Goal: Task Accomplishment & Management: Manage account settings

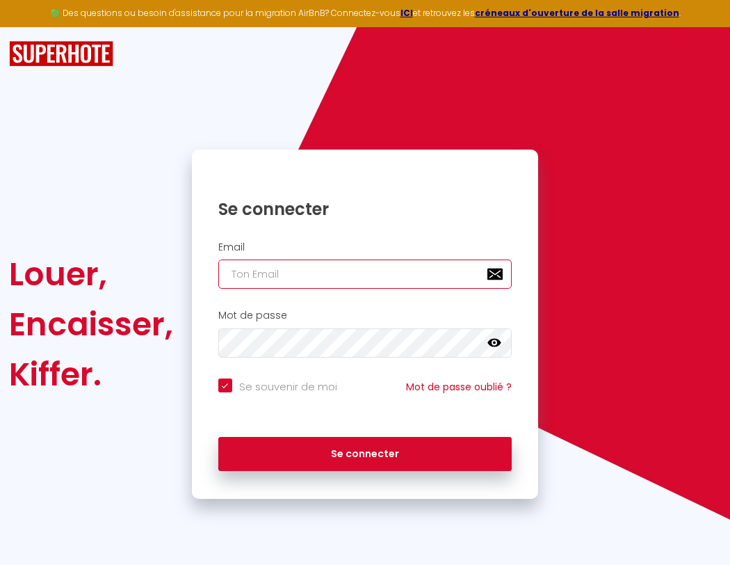
type input "l"
checkbox input "true"
type input "le"
checkbox input "true"
type input "les"
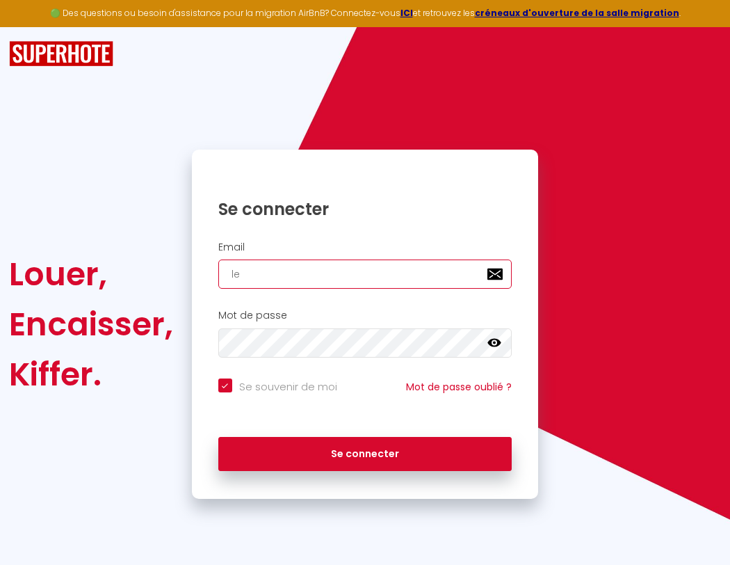
checkbox input "true"
type input "lesp"
checkbox input "true"
type input "lespa"
checkbox input "true"
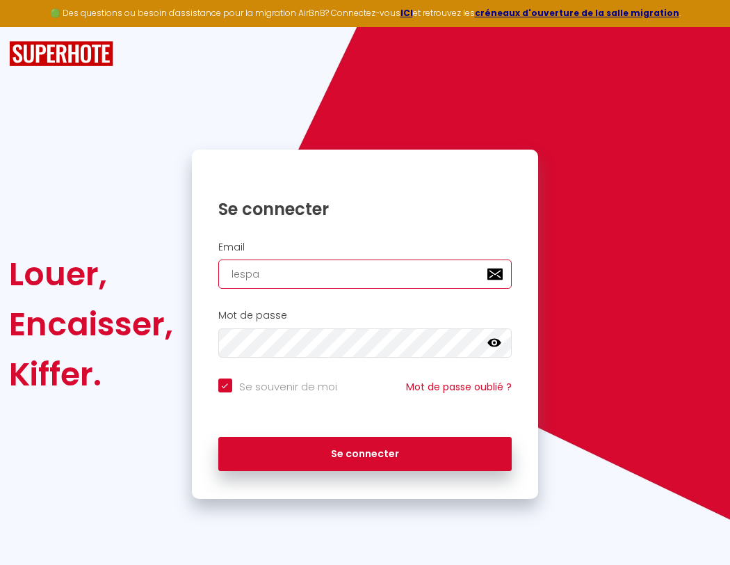
type input "lespac"
checkbox input "true"
type input "l"
checkbox input "true"
type input "le"
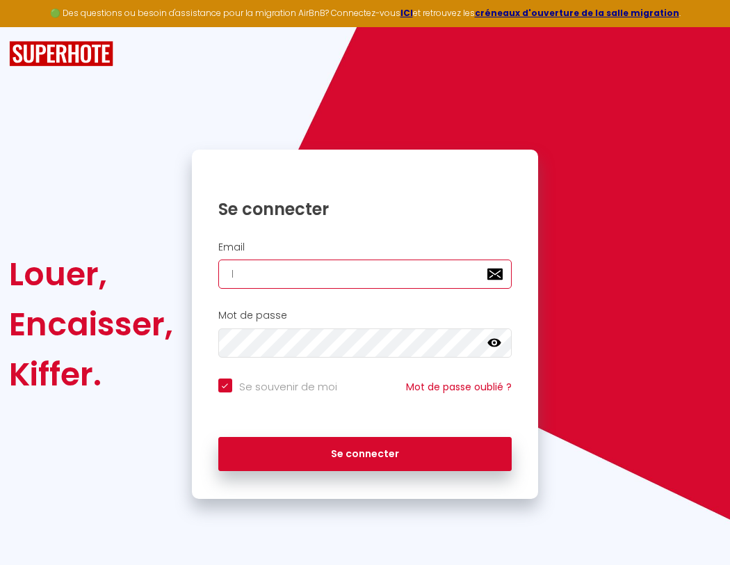
checkbox input "true"
type input "lespaced"
checkbox input "true"
type input "les"
checkbox input "true"
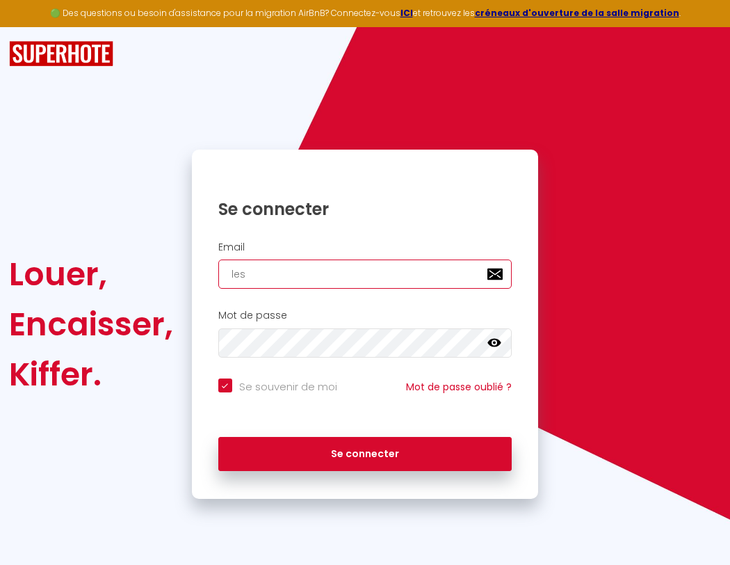
type input "lespacede"
checkbox input "true"
type input "lesp"
checkbox input "true"
type input "lespacedet"
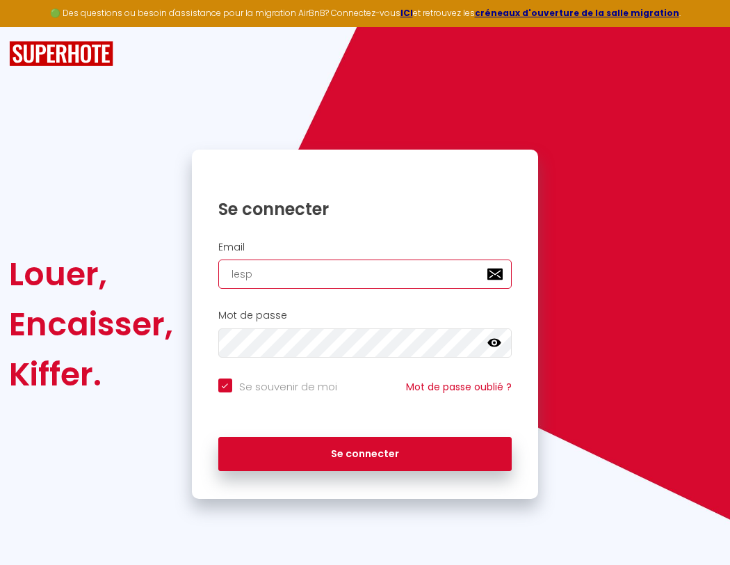
checkbox input "true"
type input "lespa"
checkbox input "true"
type input "lespacedete"
checkbox input "true"
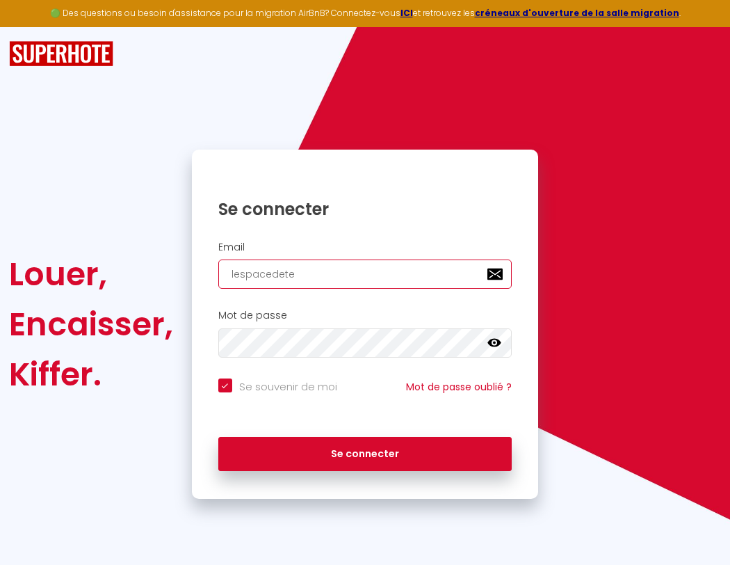
type input "lespac"
checkbox input "true"
type input "lespacedeten"
checkbox input "true"
type input "lespace"
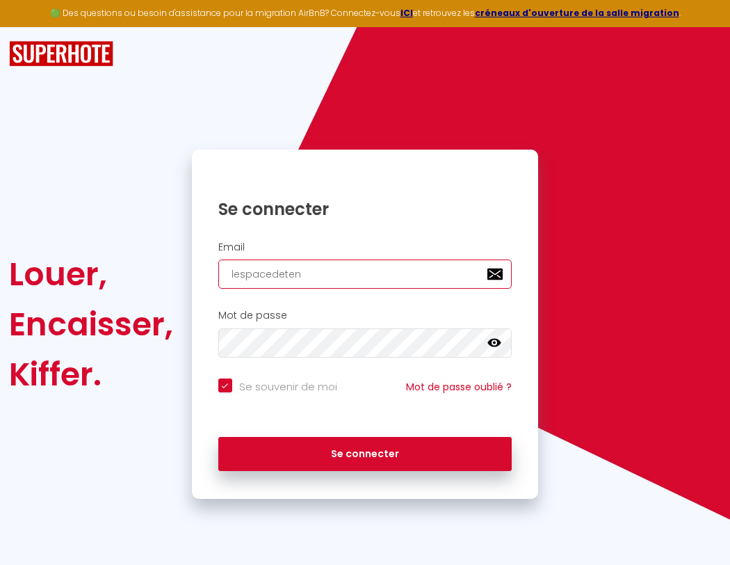
checkbox input "true"
type input "l"
checkbox input "true"
type input "lespaced"
checkbox input "true"
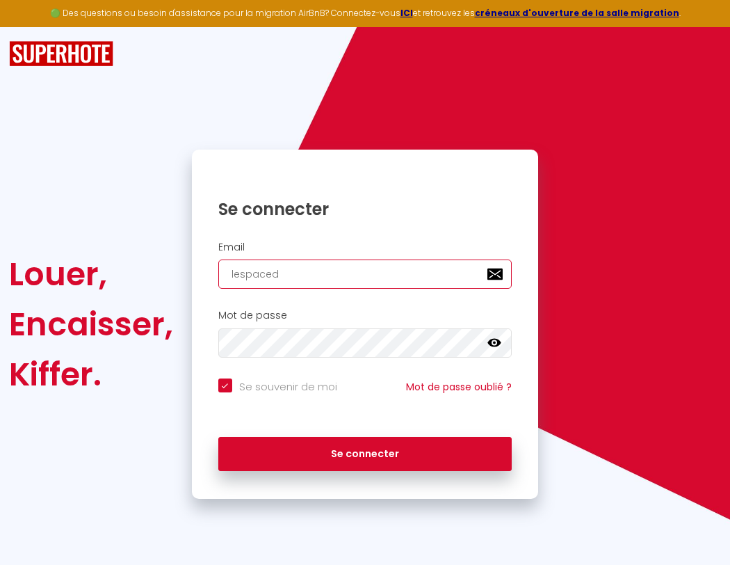
type input "lespacedetente"
checkbox input "true"
type input "lespacedetente@"
checkbox input "true"
type input "lespacedetente@g"
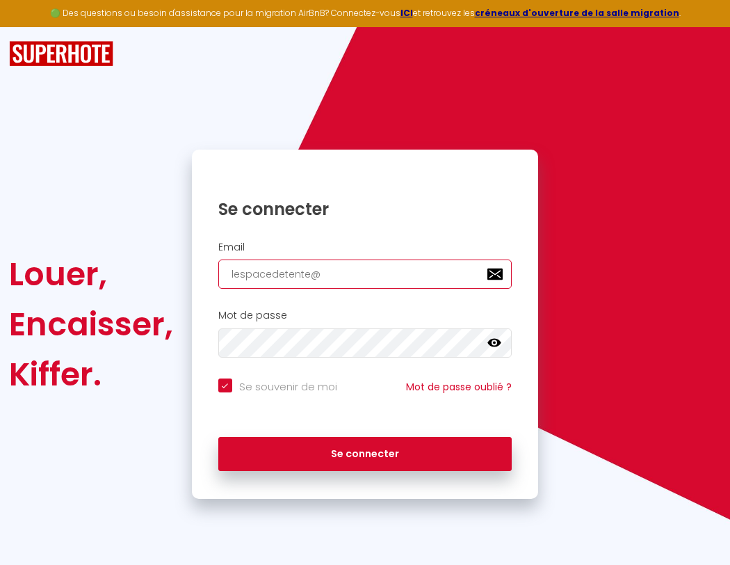
checkbox input "true"
type input "lespacedetente@gm"
checkbox input "true"
type input "lespacedetente@gma"
checkbox input "true"
